Goal: Understand process/instructions

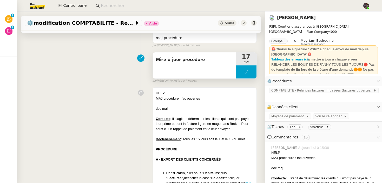
scroll to position [54, 0]
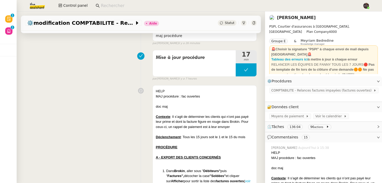
click at [295, 16] on link "[PERSON_NAME]" at bounding box center [296, 17] width 39 height 5
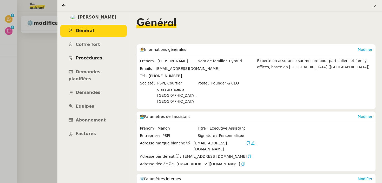
click at [89, 55] on link "Procédures" at bounding box center [93, 58] width 67 height 12
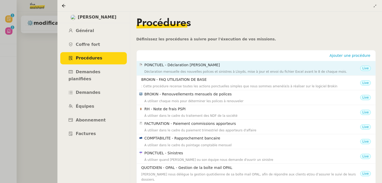
click at [272, 61] on nz-list-item "PONCTUEL - Déclaration [PERSON_NAME] Déclaration mensuelle des nouvelles police…" at bounding box center [256, 68] width 239 height 15
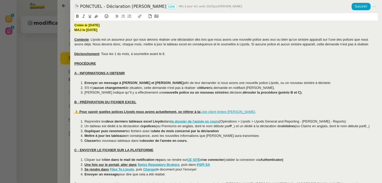
click at [163, 98] on div at bounding box center [226, 97] width 304 height 5
click at [62, 51] on div at bounding box center [191, 91] width 382 height 183
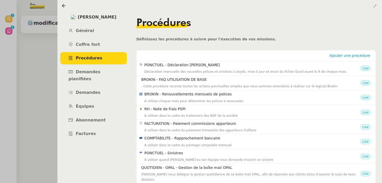
click at [45, 55] on div at bounding box center [191, 91] width 382 height 183
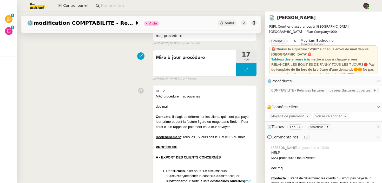
click at [283, 20] on link "[PERSON_NAME]" at bounding box center [296, 17] width 39 height 5
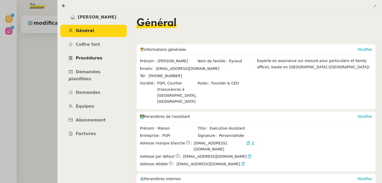
click at [86, 55] on link "Procédures" at bounding box center [93, 58] width 67 height 12
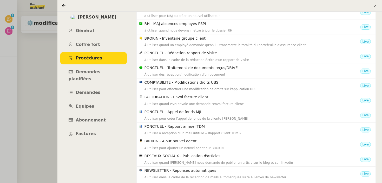
scroll to position [295, 0]
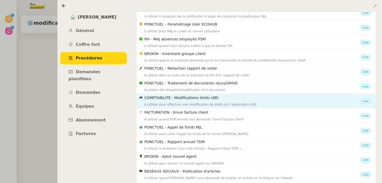
click at [182, 95] on h4 "COMPTABILITE - Modifications droits UBS" at bounding box center [253, 98] width 216 height 6
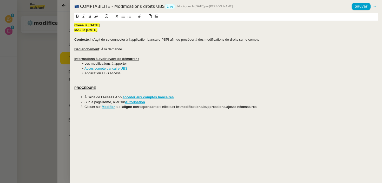
click at [41, 57] on div at bounding box center [191, 91] width 382 height 183
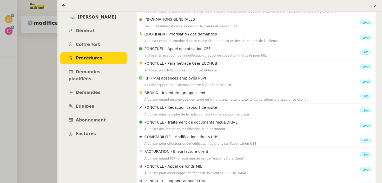
scroll to position [391, 0]
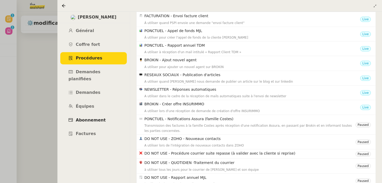
click at [63, 118] on link "Abonnement" at bounding box center [93, 120] width 67 height 12
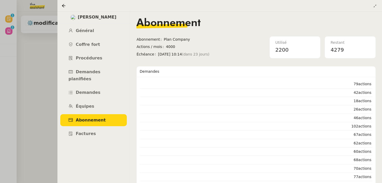
click at [18, 120] on div at bounding box center [191, 91] width 382 height 183
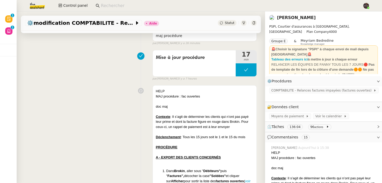
click at [286, 20] on nz-page-header-title "[PERSON_NAME]" at bounding box center [296, 17] width 39 height 7
click at [286, 19] on link "[PERSON_NAME]" at bounding box center [296, 17] width 39 height 5
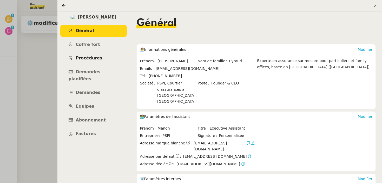
click at [98, 61] on link "Procédures" at bounding box center [93, 58] width 67 height 12
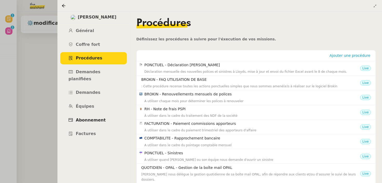
click at [97, 117] on span "Abonnement" at bounding box center [91, 119] width 30 height 5
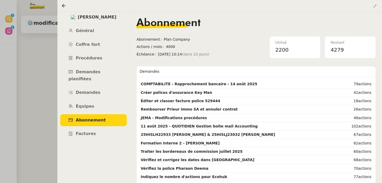
click at [35, 115] on div at bounding box center [191, 91] width 382 height 183
